Goal: Task Accomplishment & Management: Use online tool/utility

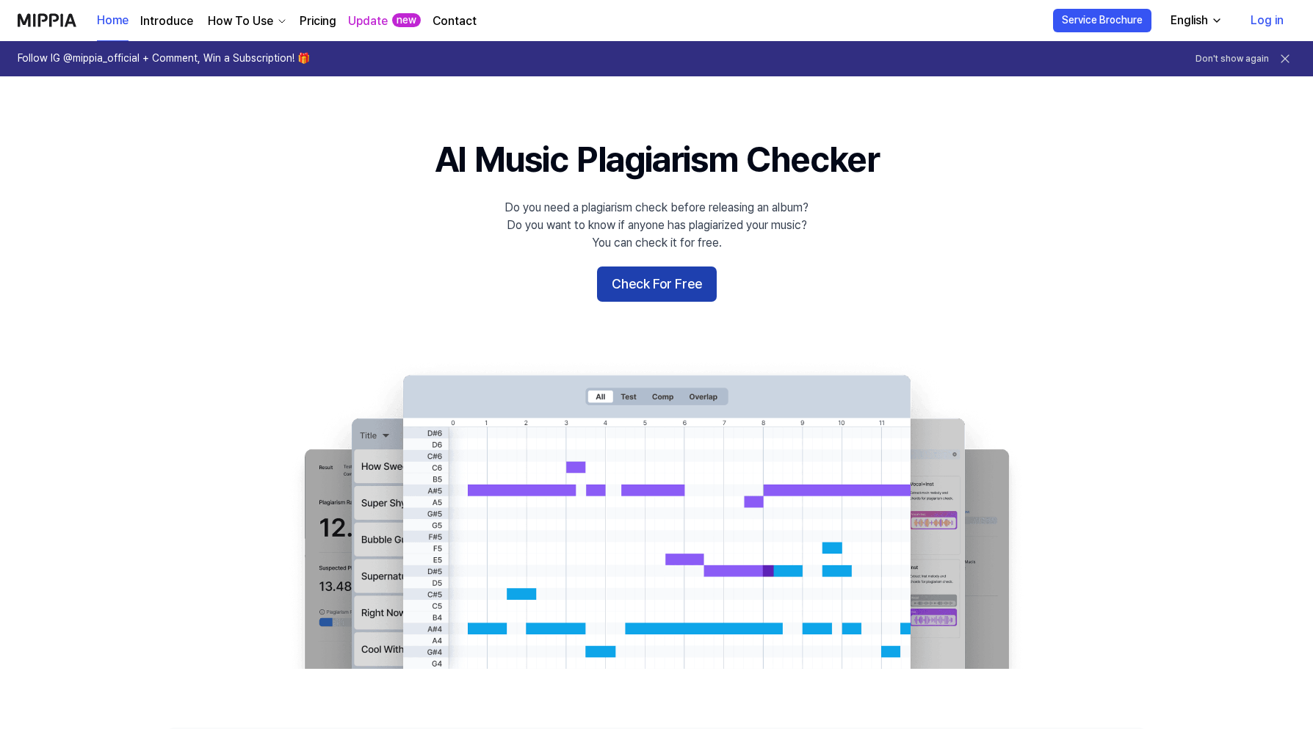
click at [705, 277] on button "Check For Free" at bounding box center [657, 283] width 120 height 35
click at [640, 279] on button "Check For Free" at bounding box center [657, 283] width 120 height 35
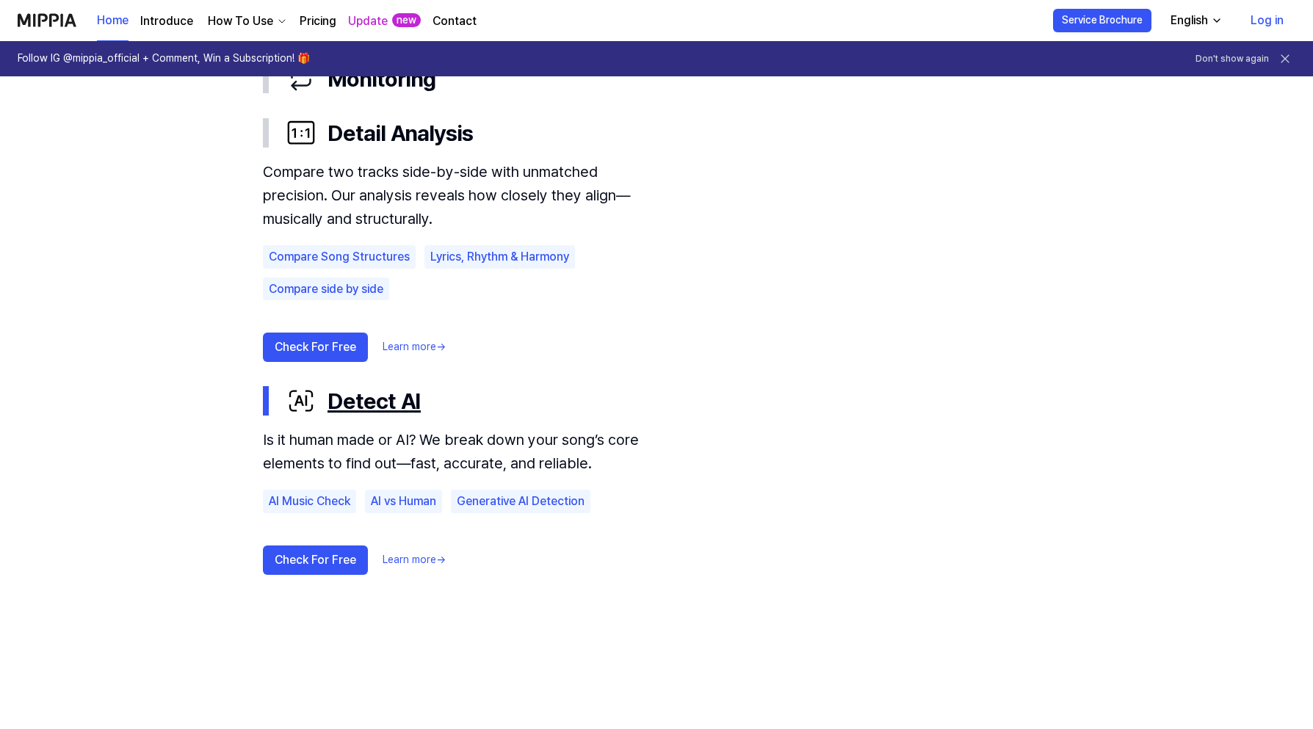
scroll to position [954, 0]
